Goal: Task Accomplishment & Management: Use online tool/utility

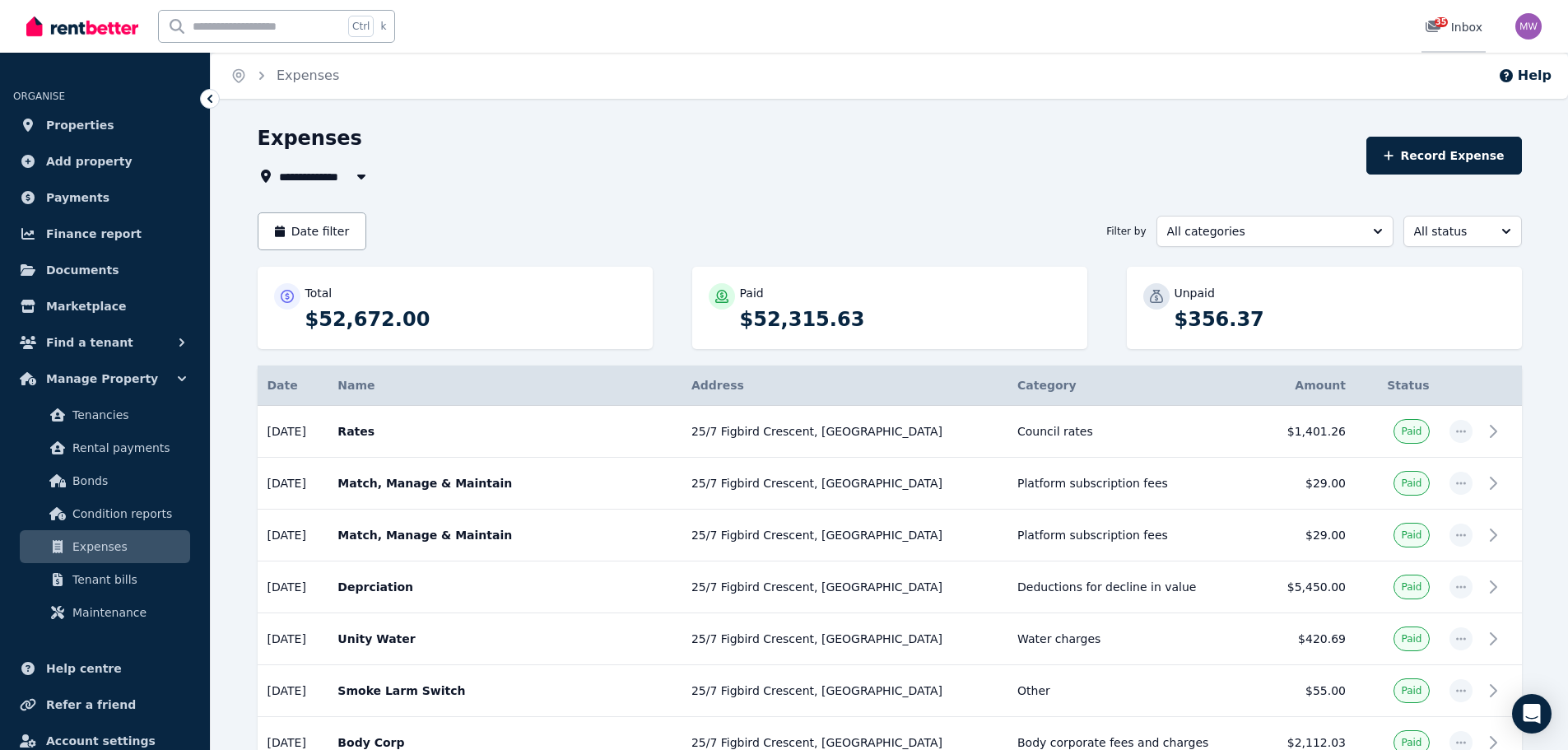
click at [1445, 28] on span "35" at bounding box center [1441, 22] width 13 height 10
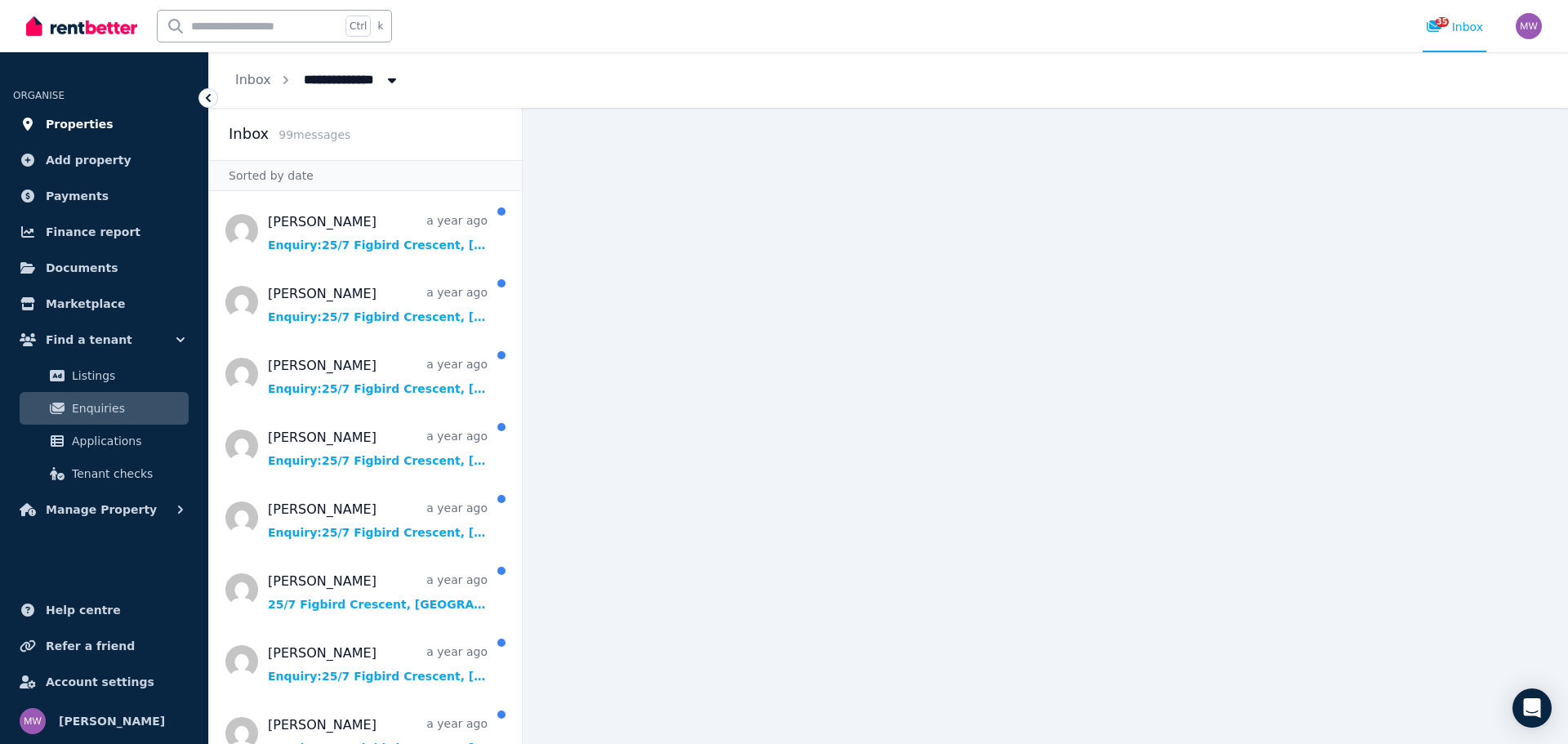
click at [67, 131] on span "Properties" at bounding box center [79, 125] width 68 height 20
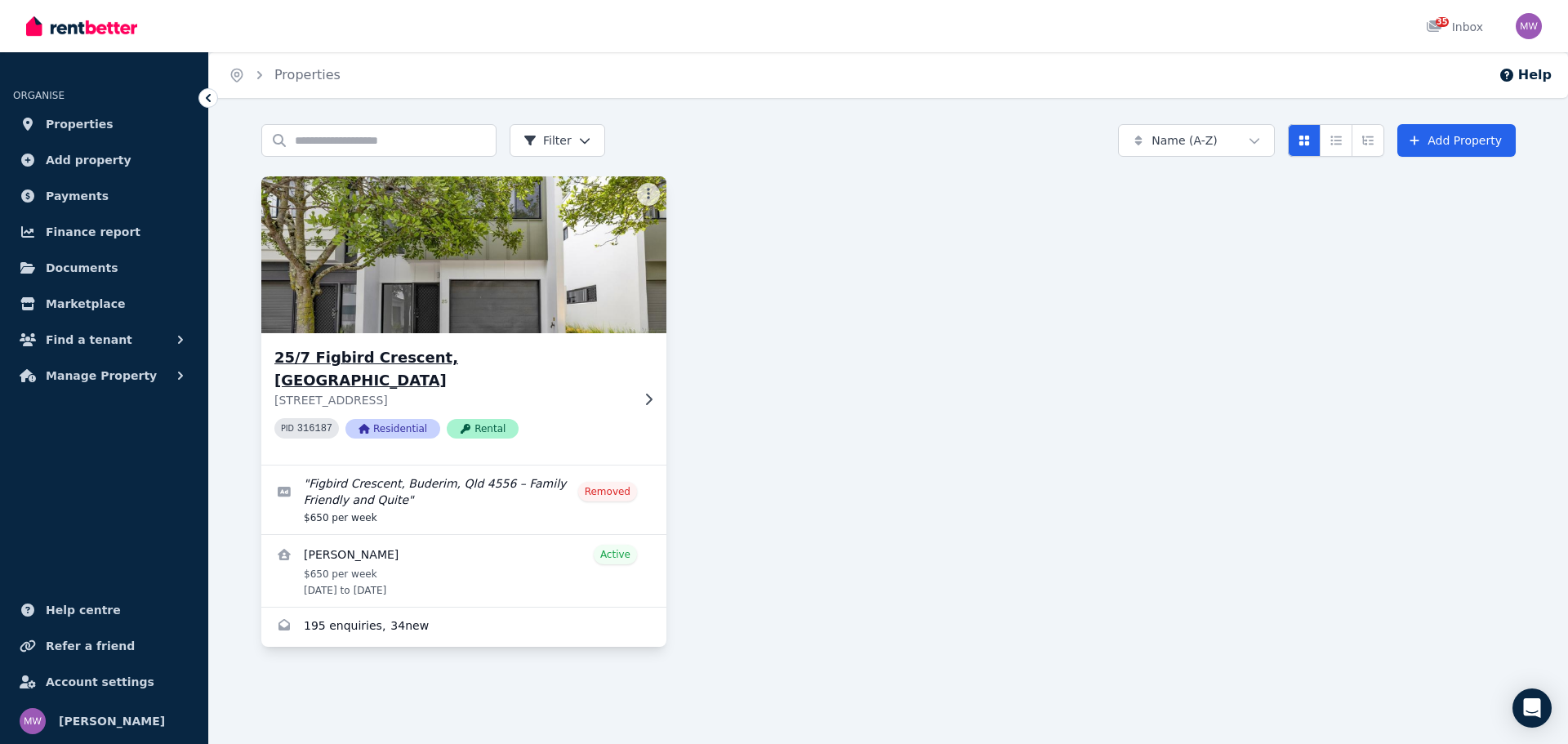
click at [384, 354] on h3 "25/7 Figbird Crescent, Buderim" at bounding box center [453, 369] width 357 height 45
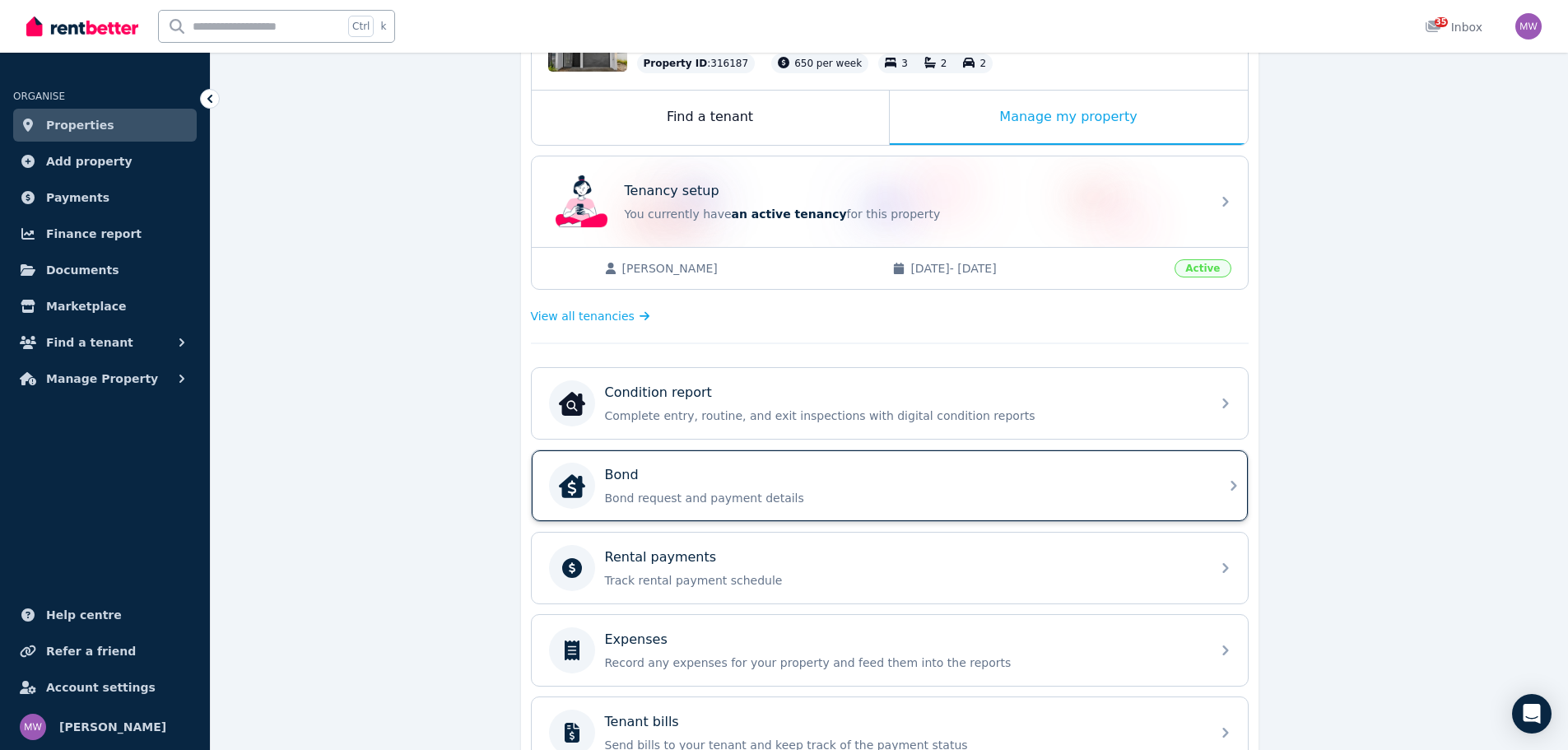
scroll to position [247, 0]
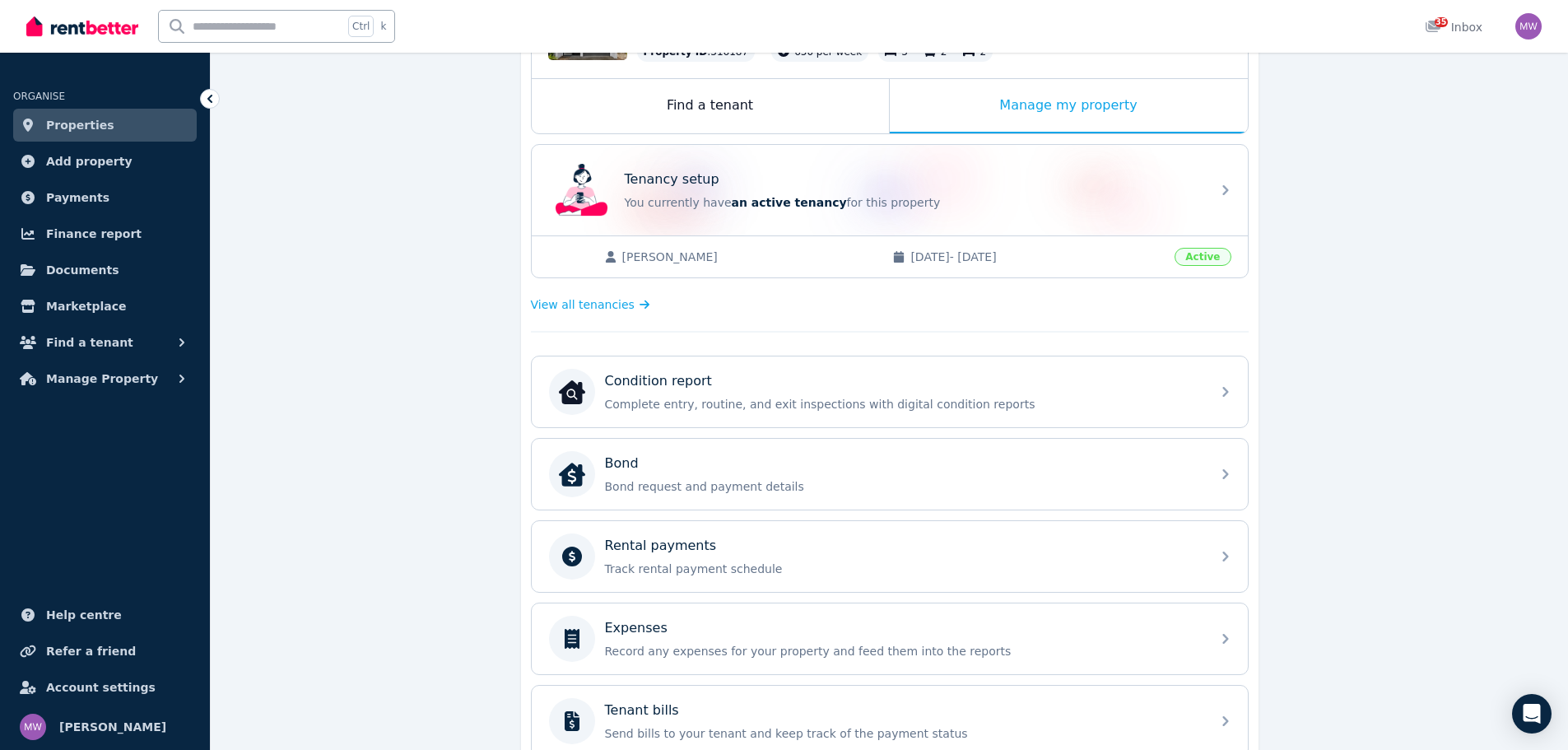
click at [1201, 259] on span "Active" at bounding box center [1202, 257] width 56 height 18
click at [1045, 94] on div "Manage my property" at bounding box center [1069, 105] width 358 height 54
click at [1051, 101] on div "Manage my property" at bounding box center [1069, 105] width 358 height 54
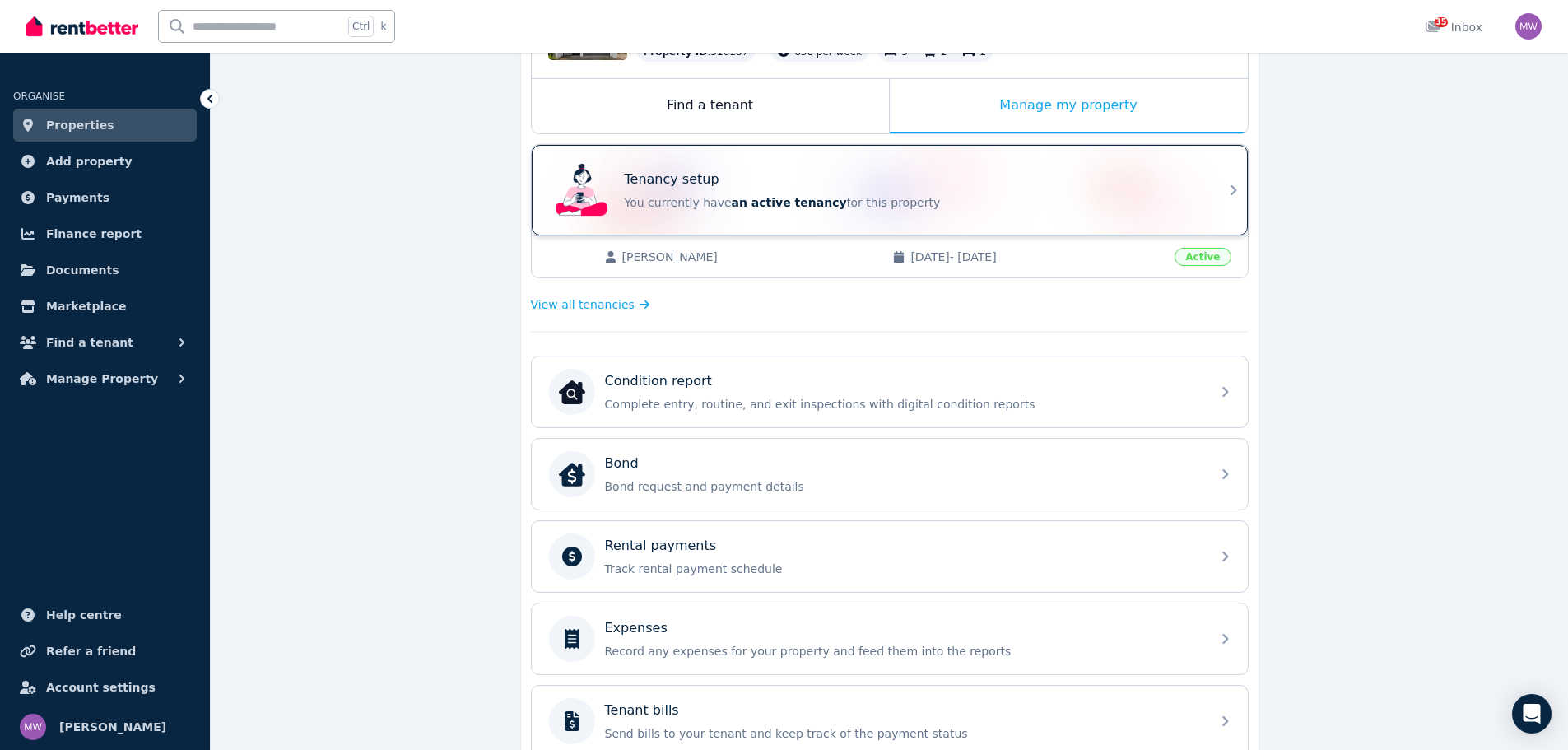
click at [1005, 182] on div "Tenancy setup" at bounding box center [913, 180] width 576 height 20
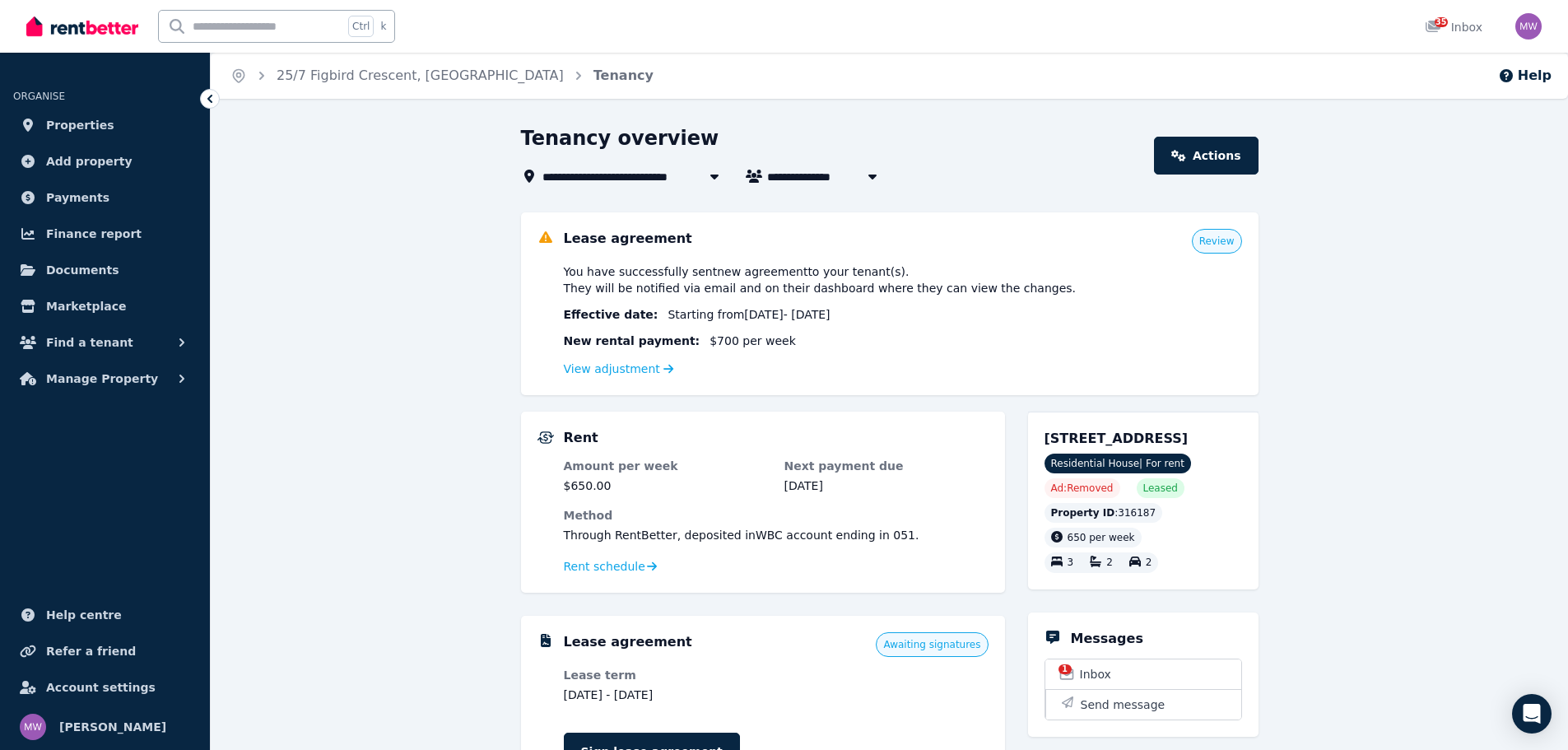
click at [205, 101] on icon at bounding box center [210, 99] width 16 height 17
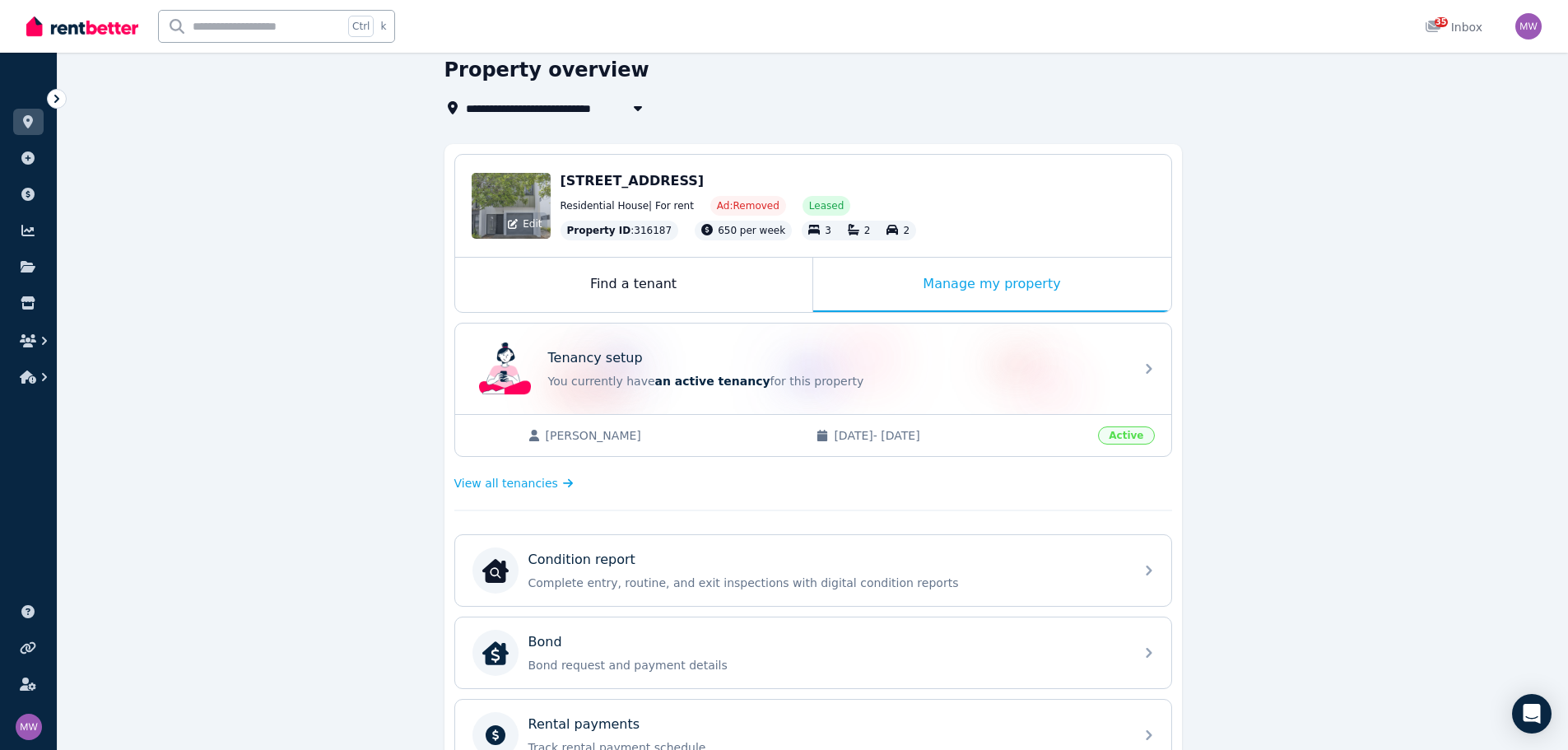
scroll to position [165, 0]
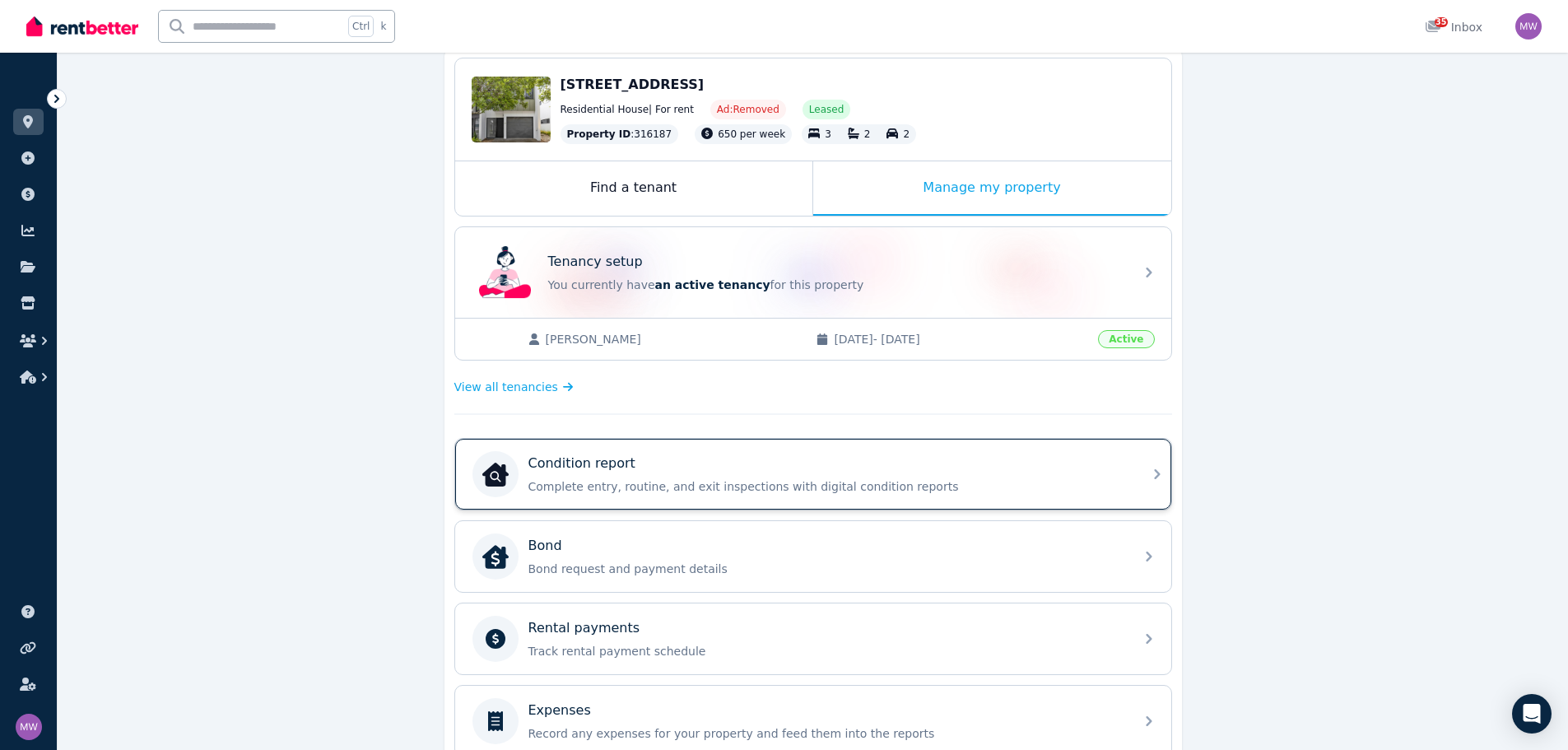
click at [707, 477] on div "Condition report Complete entry, routine, and exit inspections with digital con…" at bounding box center [827, 474] width 596 height 41
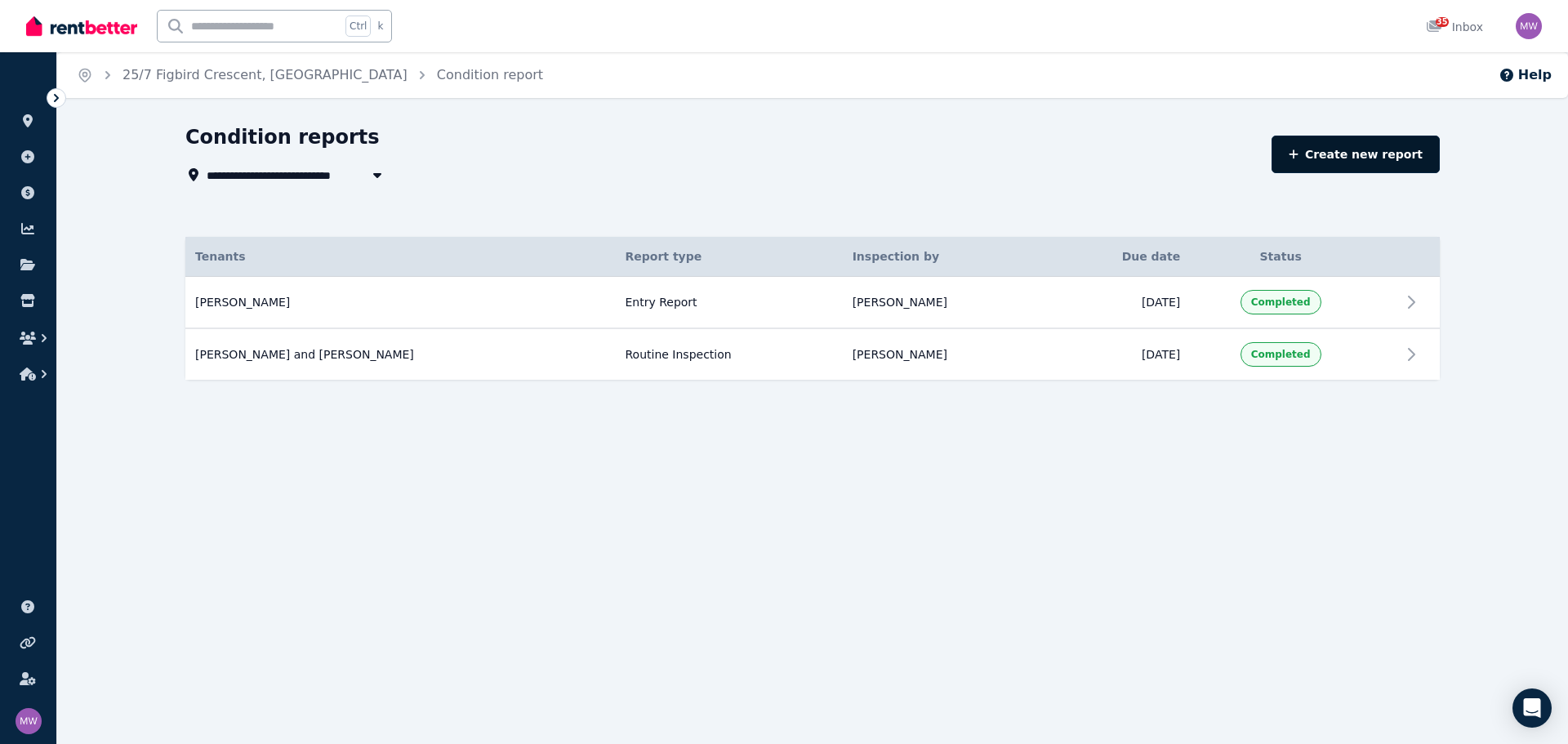
click at [1359, 156] on link "Create new report" at bounding box center [1355, 154] width 168 height 37
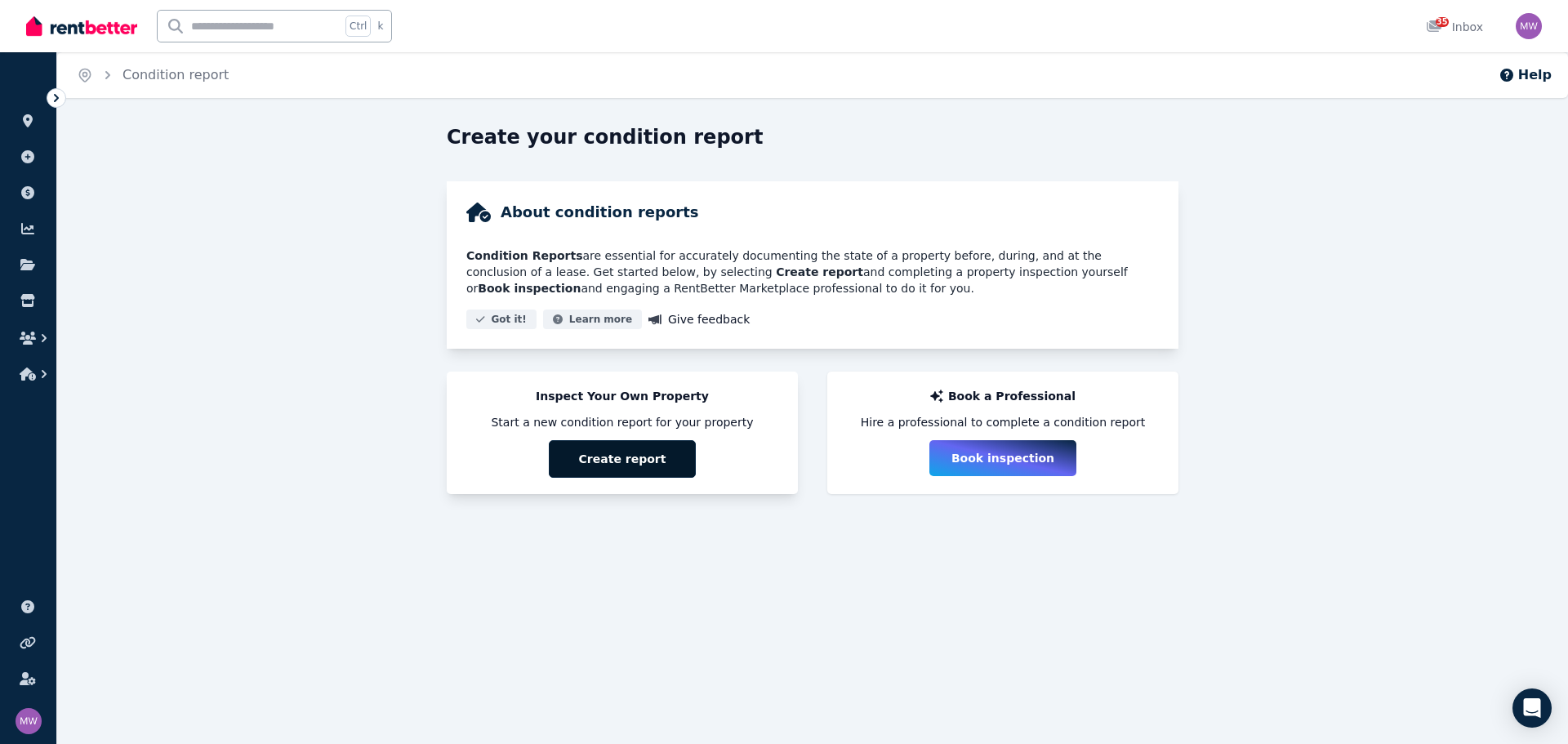
click at [662, 462] on button "Create report" at bounding box center [623, 458] width 147 height 37
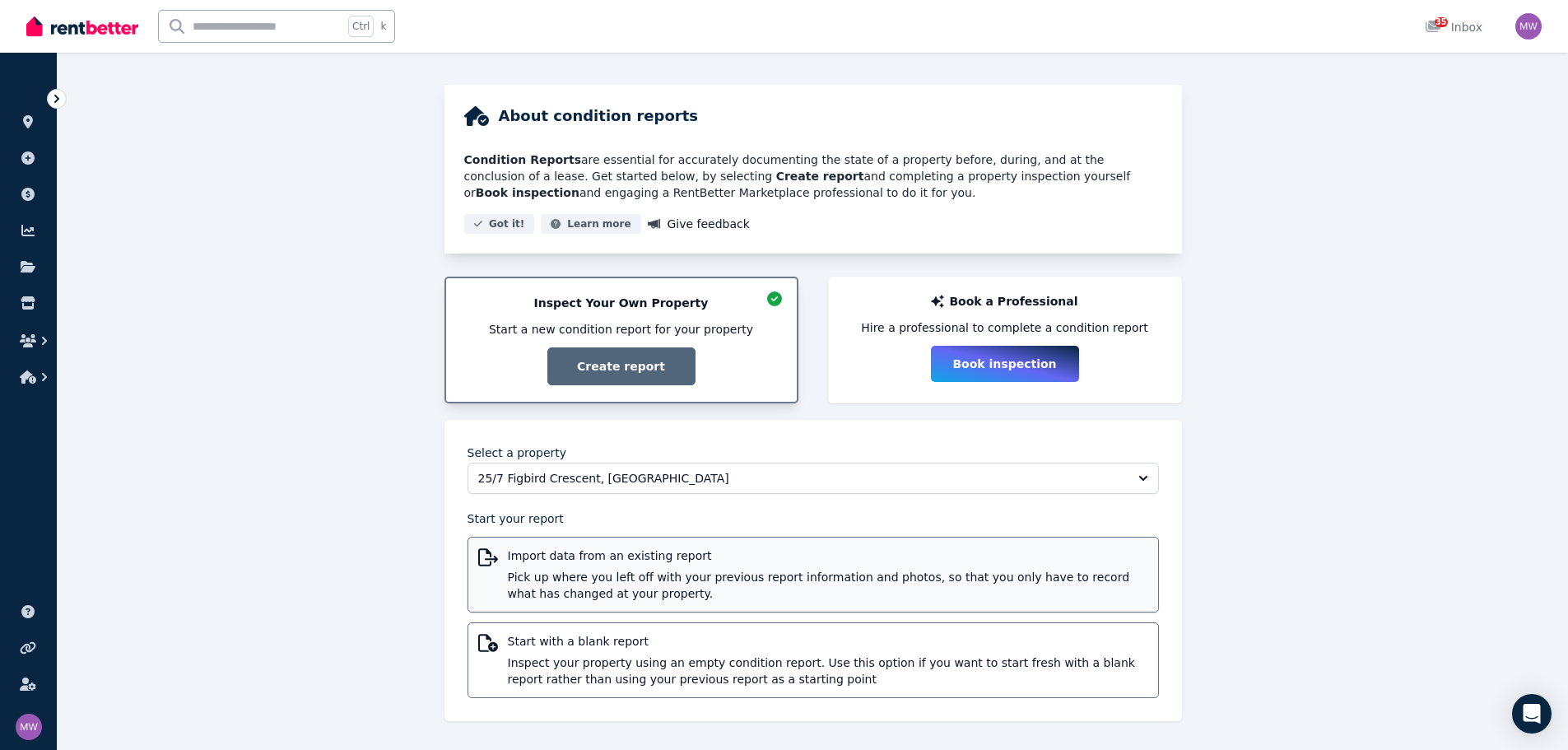
scroll to position [99, 0]
click at [569, 562] on span "Import data from an existing report" at bounding box center [828, 555] width 641 height 17
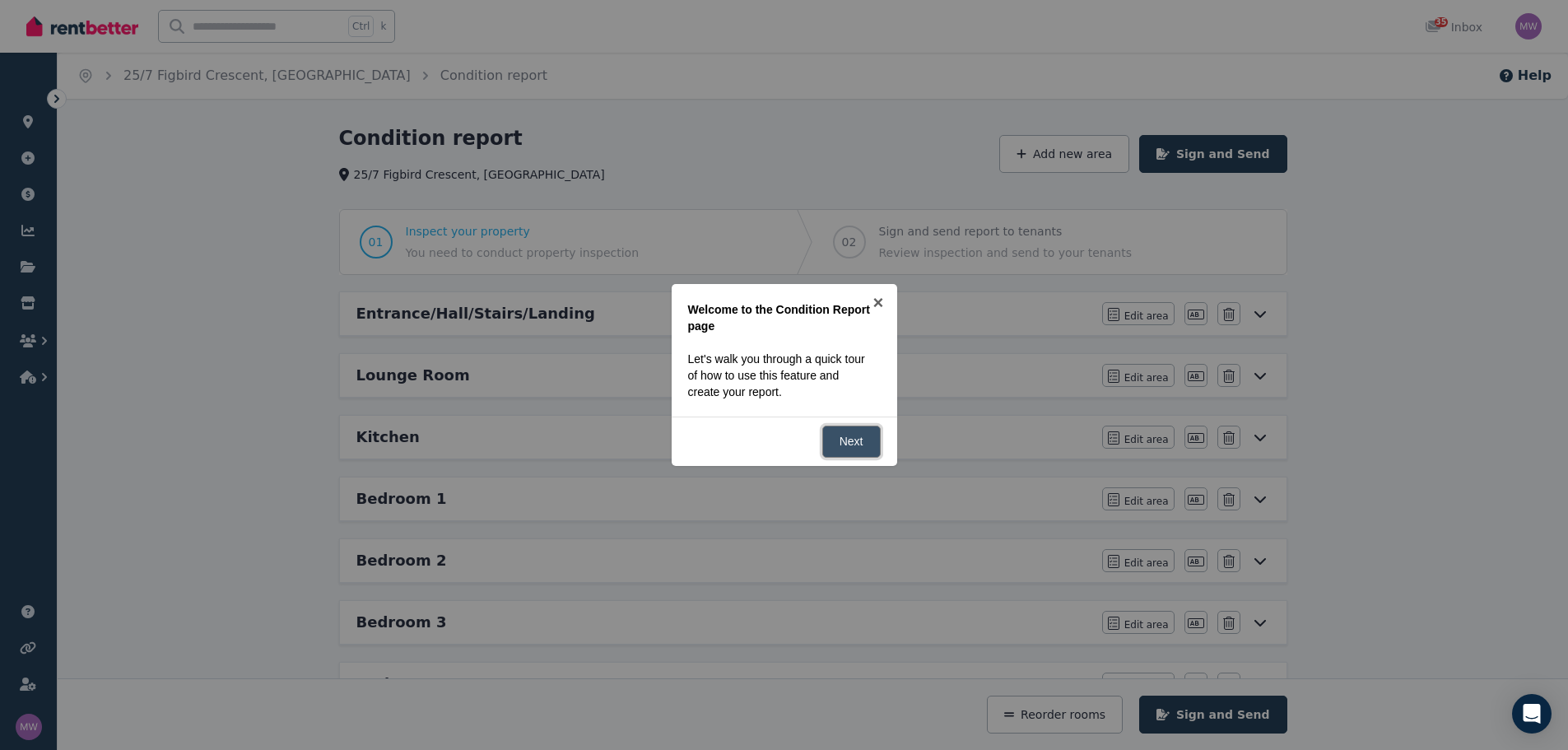
click at [866, 449] on link "Next" at bounding box center [851, 441] width 59 height 32
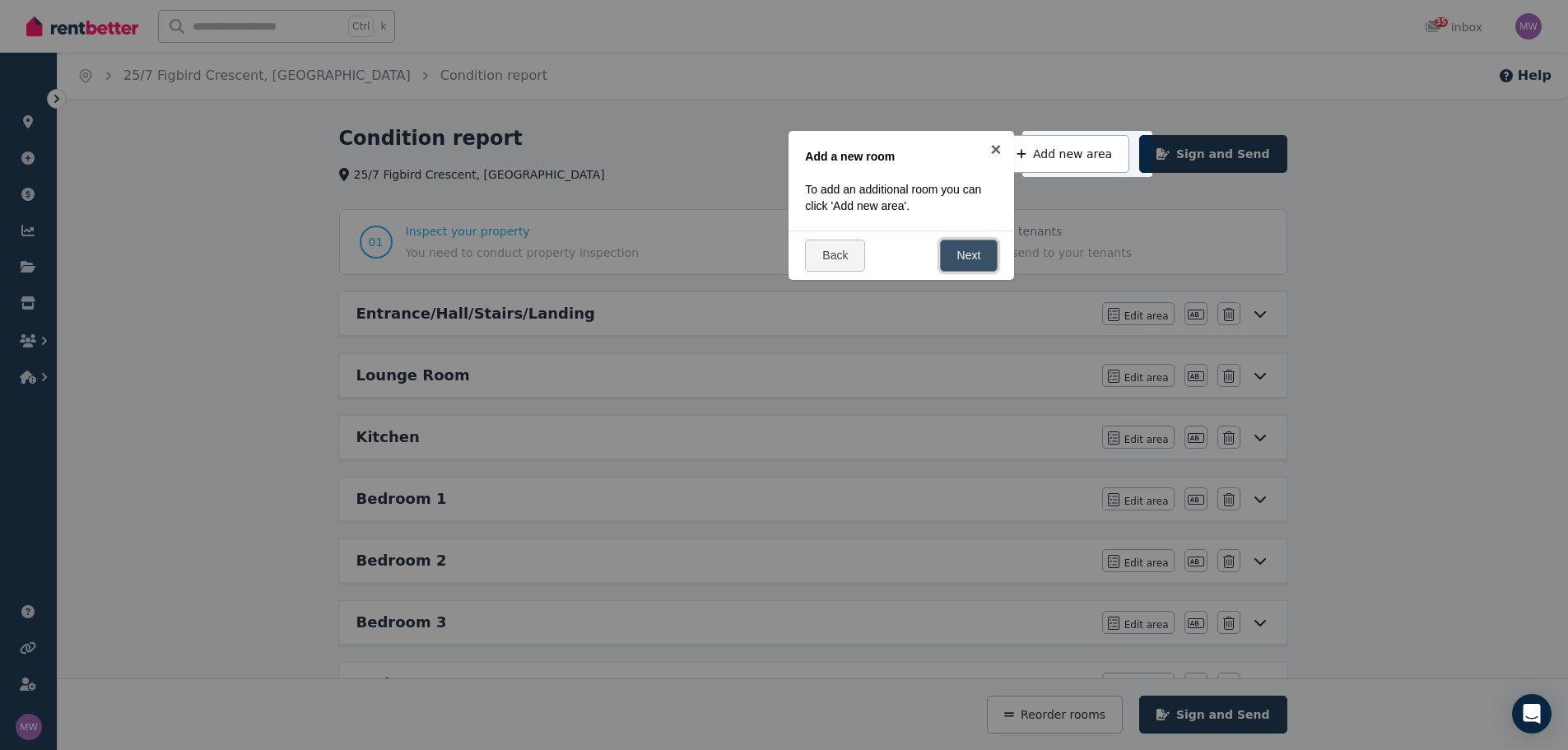
click at [981, 258] on link "Next" at bounding box center [970, 255] width 59 height 32
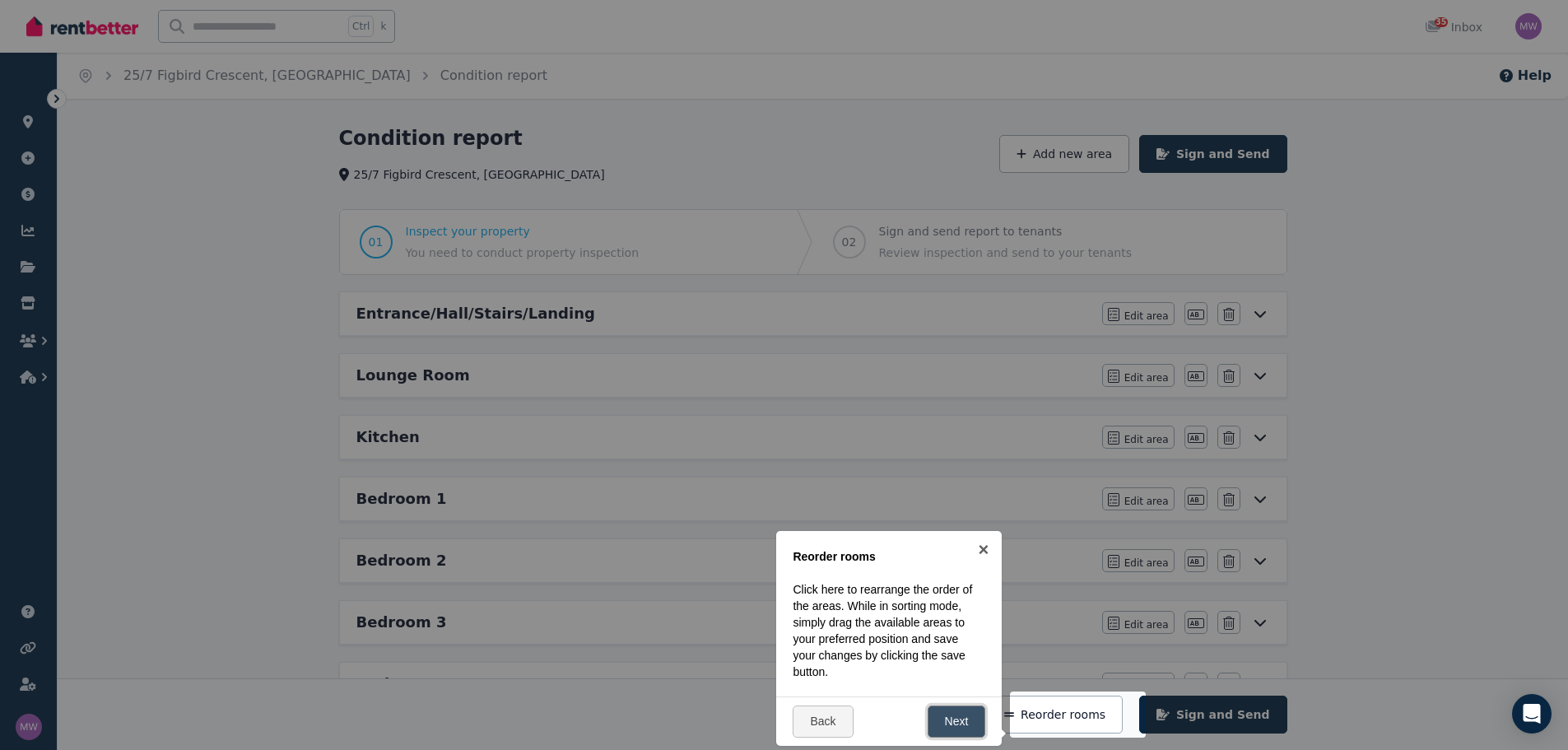
scroll to position [365, 0]
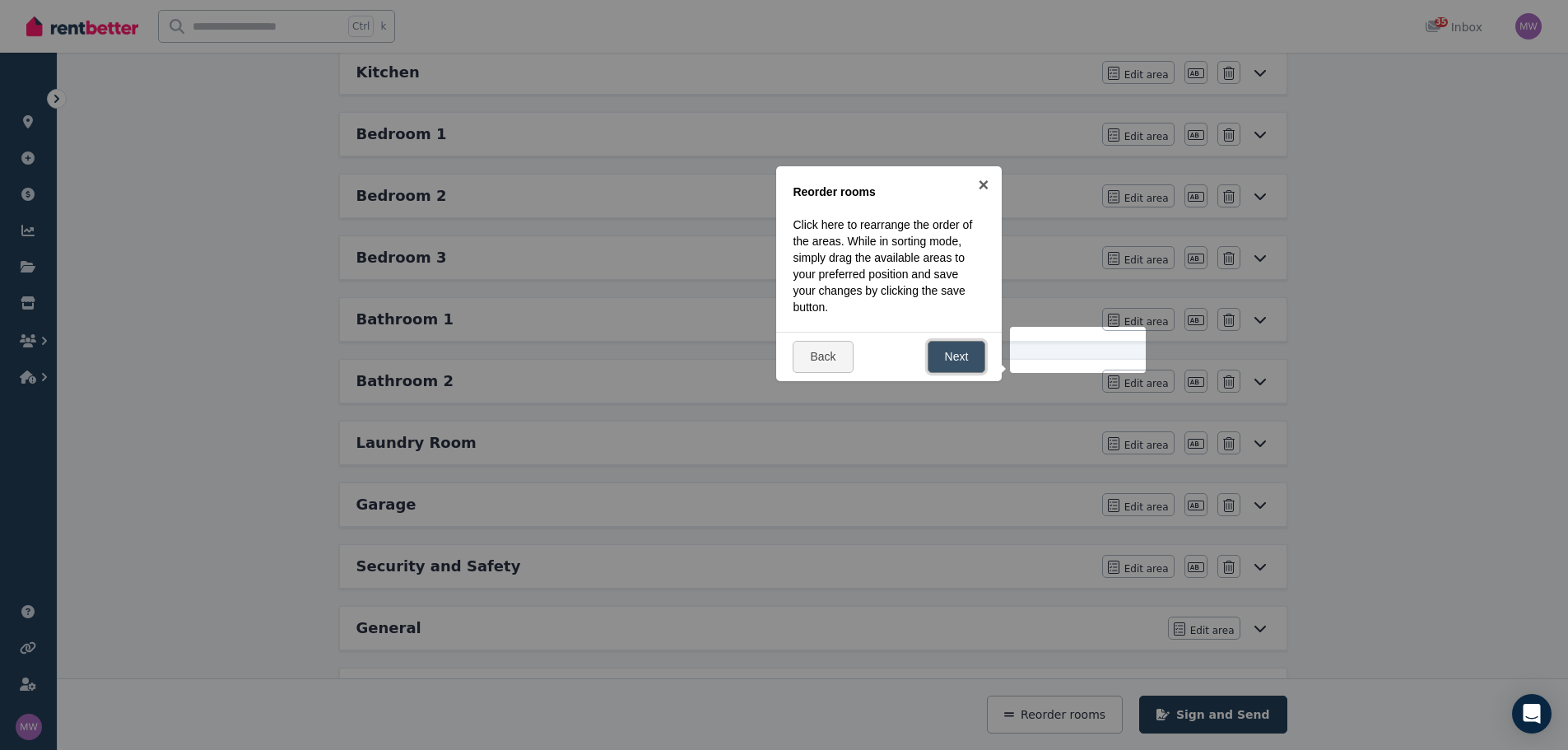
click at [949, 351] on link "Next" at bounding box center [957, 357] width 59 height 32
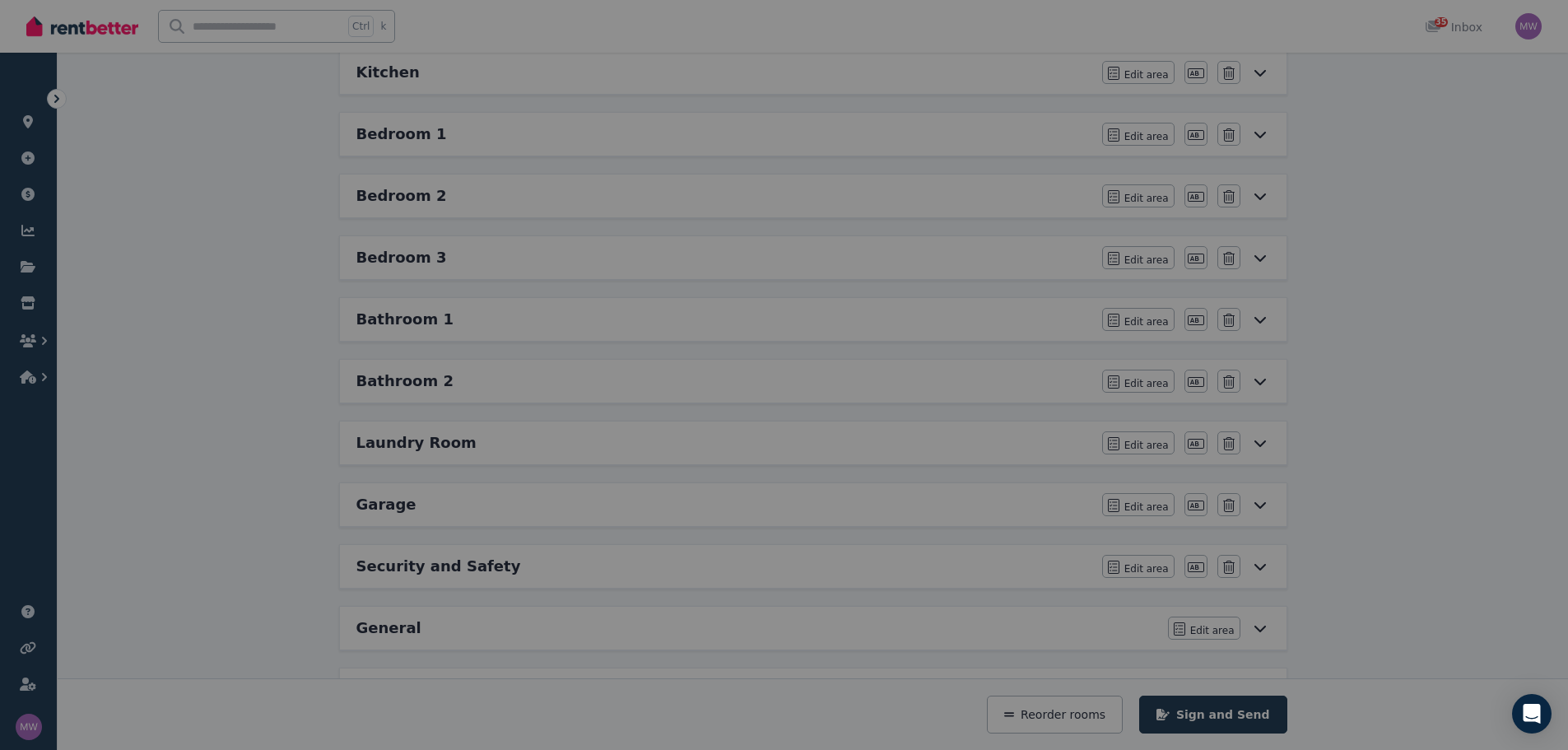
scroll to position [0, 0]
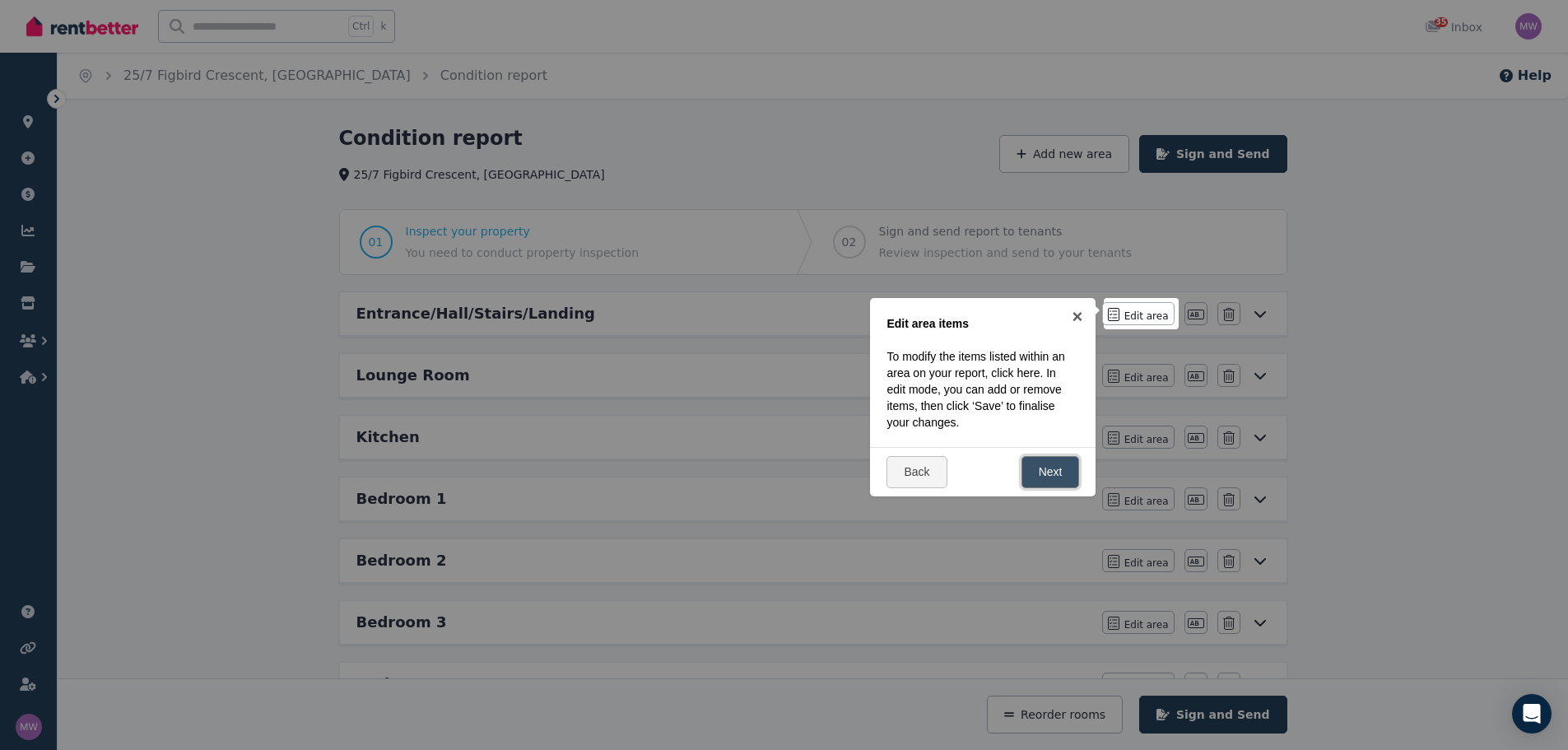
drag, startPoint x: 1035, startPoint y: 467, endPoint x: 1022, endPoint y: 490, distance: 26.4
click at [1036, 468] on link "Next" at bounding box center [1051, 472] width 59 height 32
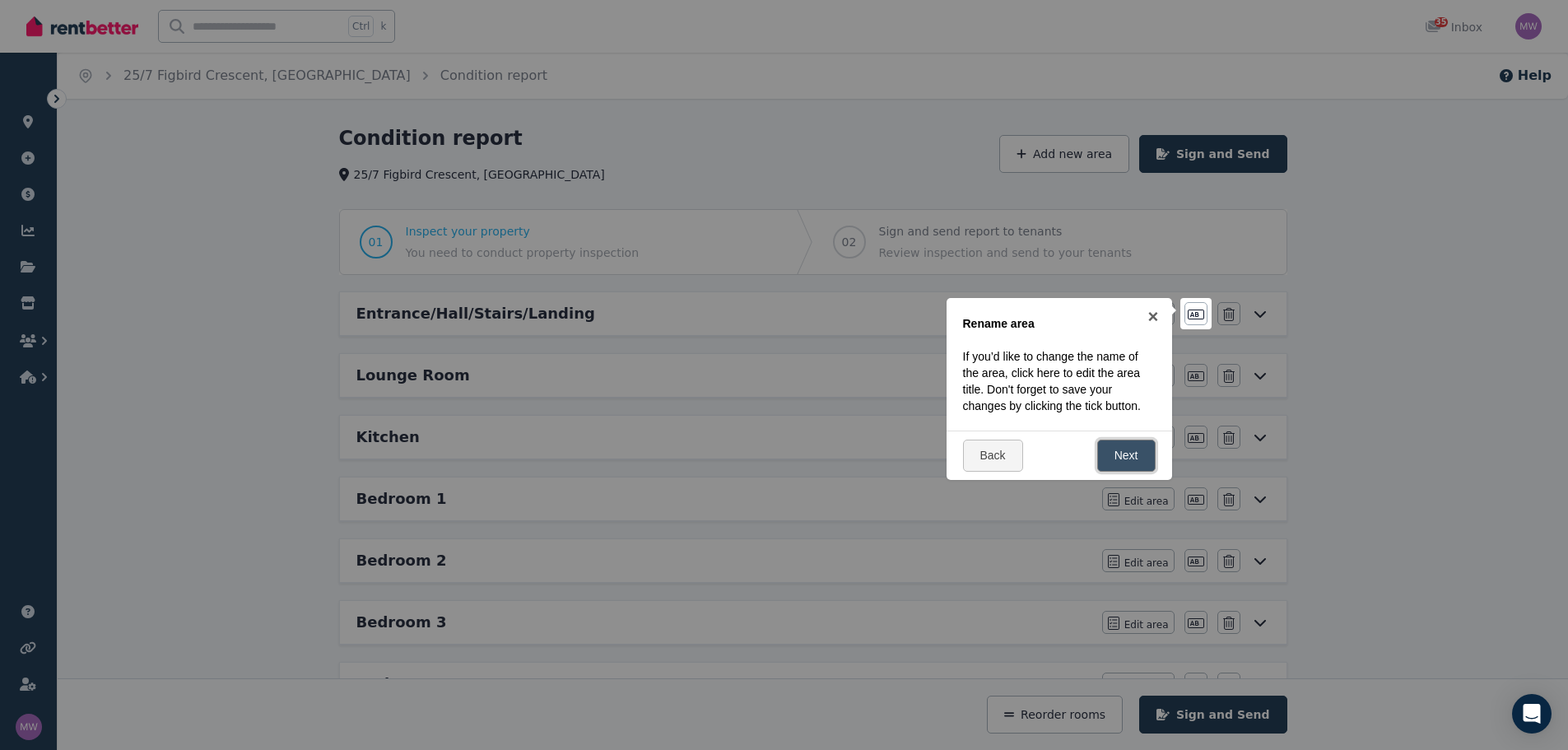
click at [1111, 472] on link "Next" at bounding box center [1126, 456] width 59 height 32
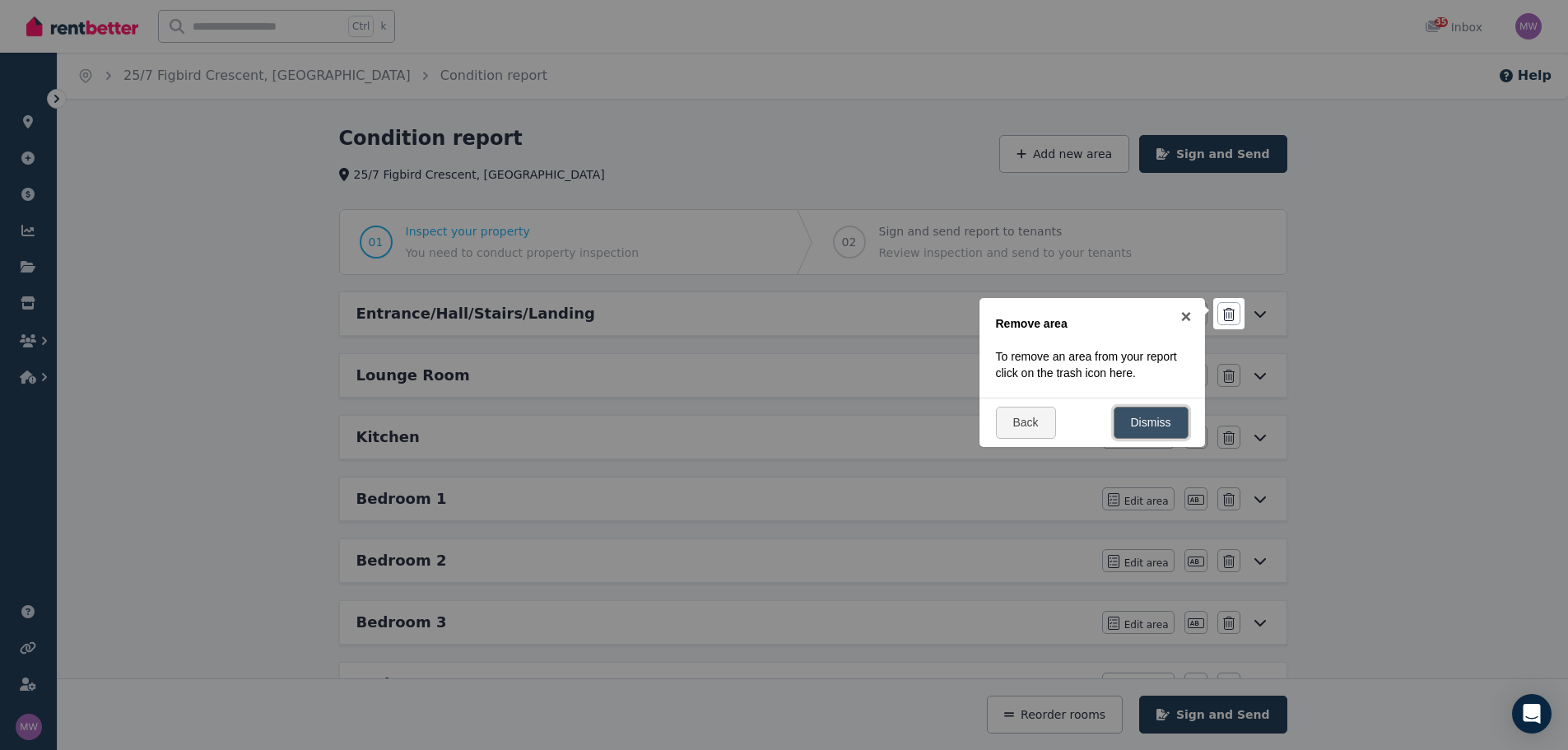
click at [1157, 434] on link "Dismiss" at bounding box center [1151, 423] width 75 height 32
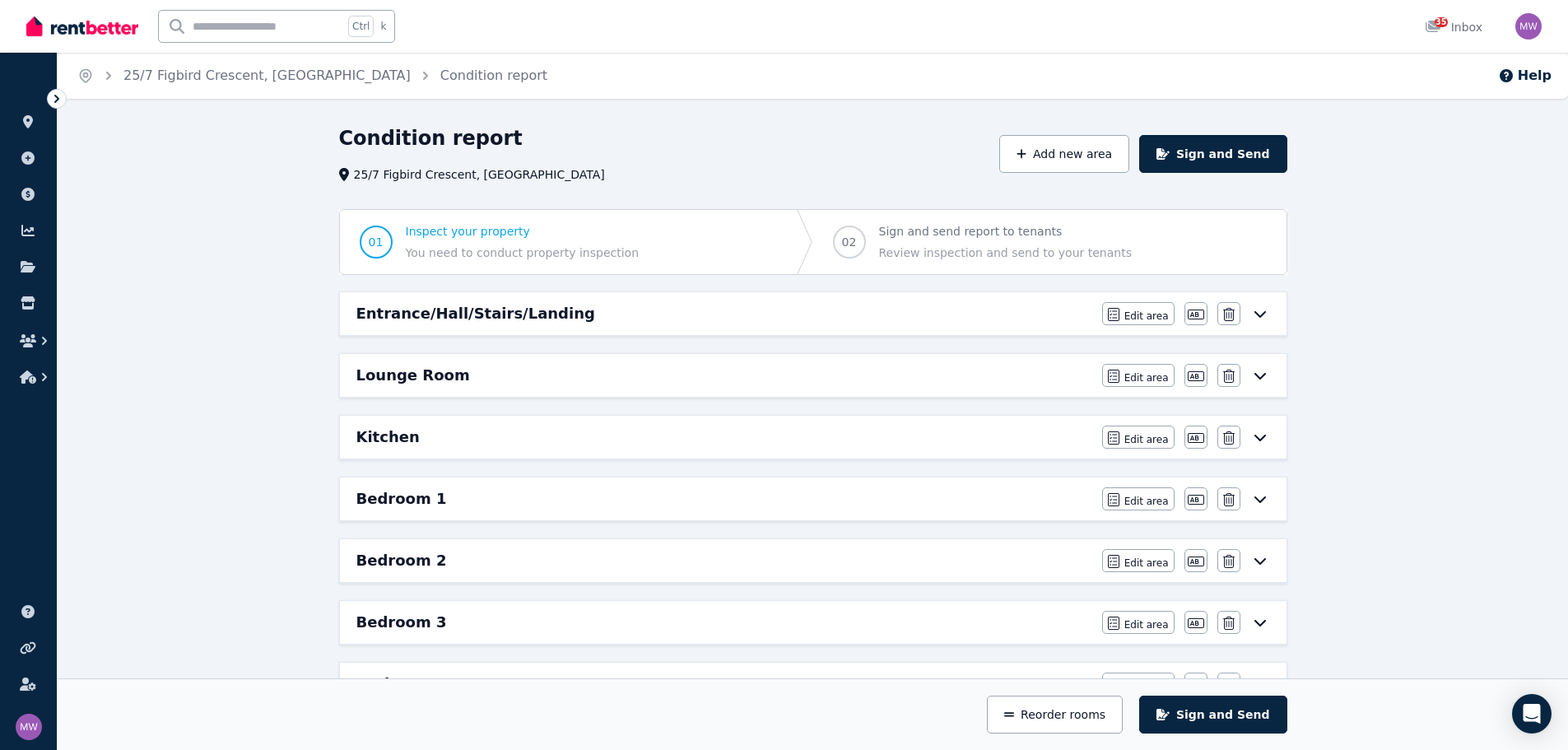
click at [480, 242] on span "Inspect your property You need to conduct property inspection" at bounding box center [522, 241] width 234 height 38
click at [455, 233] on span "Inspect your property" at bounding box center [522, 231] width 234 height 17
click at [1261, 312] on icon at bounding box center [1260, 314] width 20 height 13
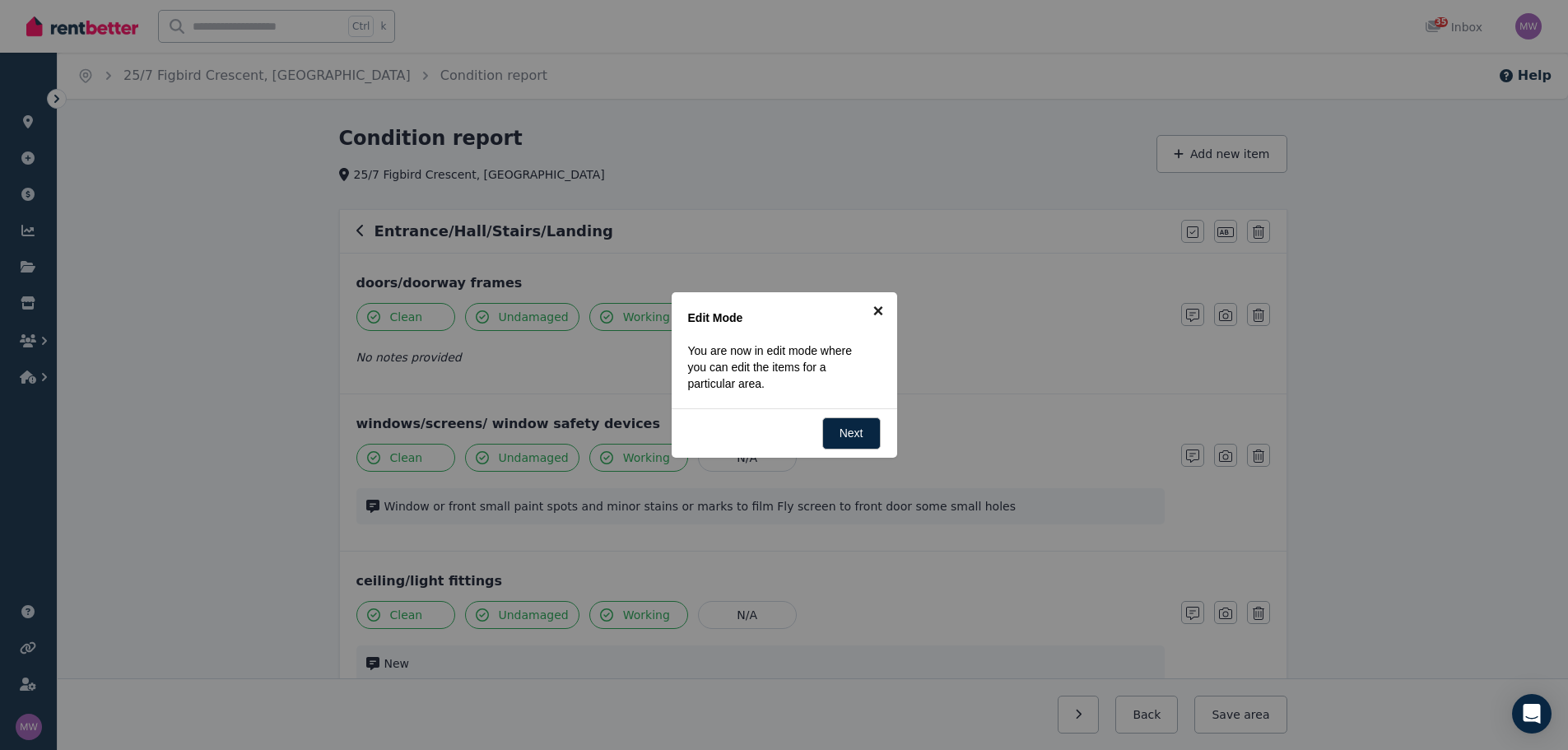
click at [883, 307] on link "×" at bounding box center [879, 311] width 37 height 37
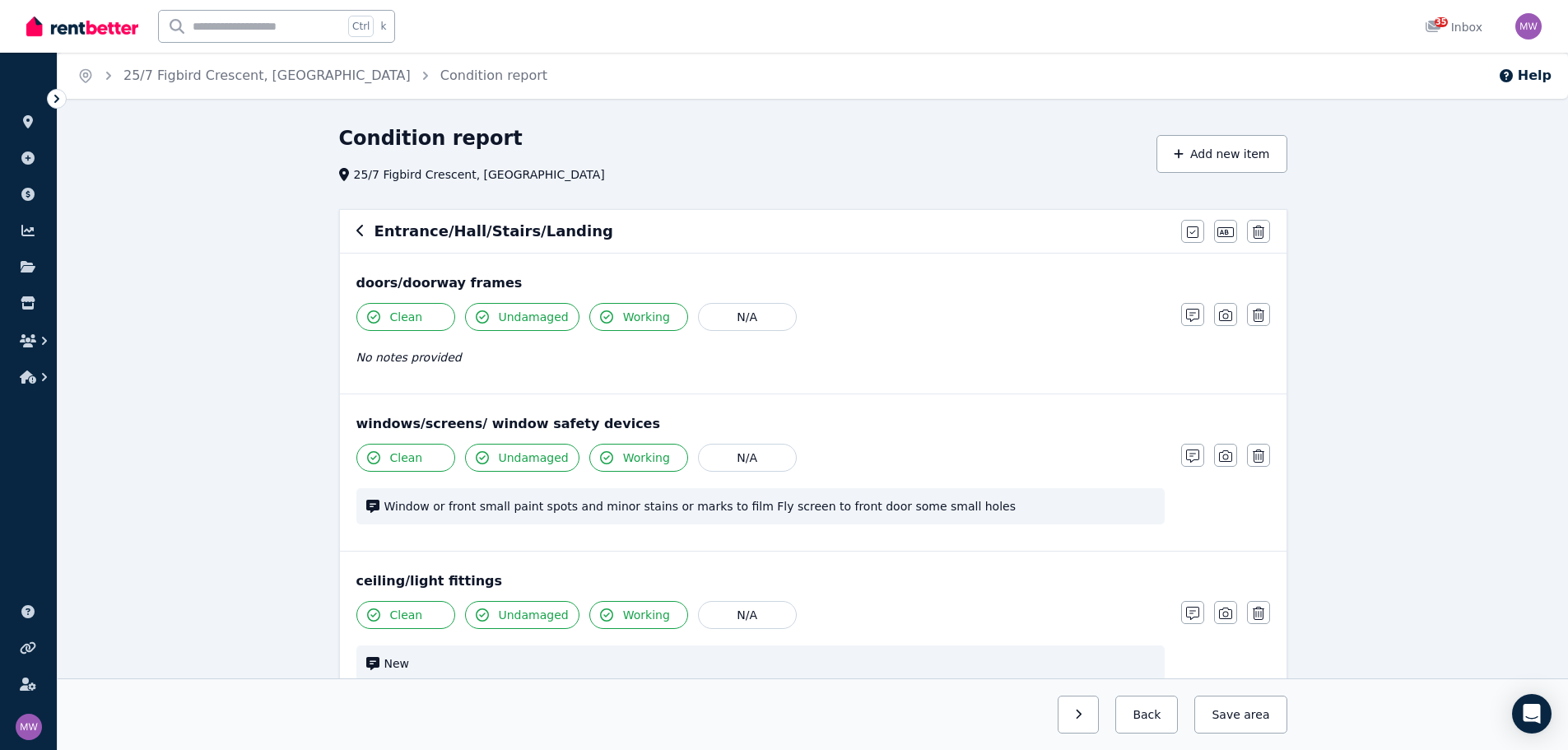
click at [429, 319] on button "Clean" at bounding box center [406, 317] width 99 height 28
